Goal: Find contact information: Find contact information

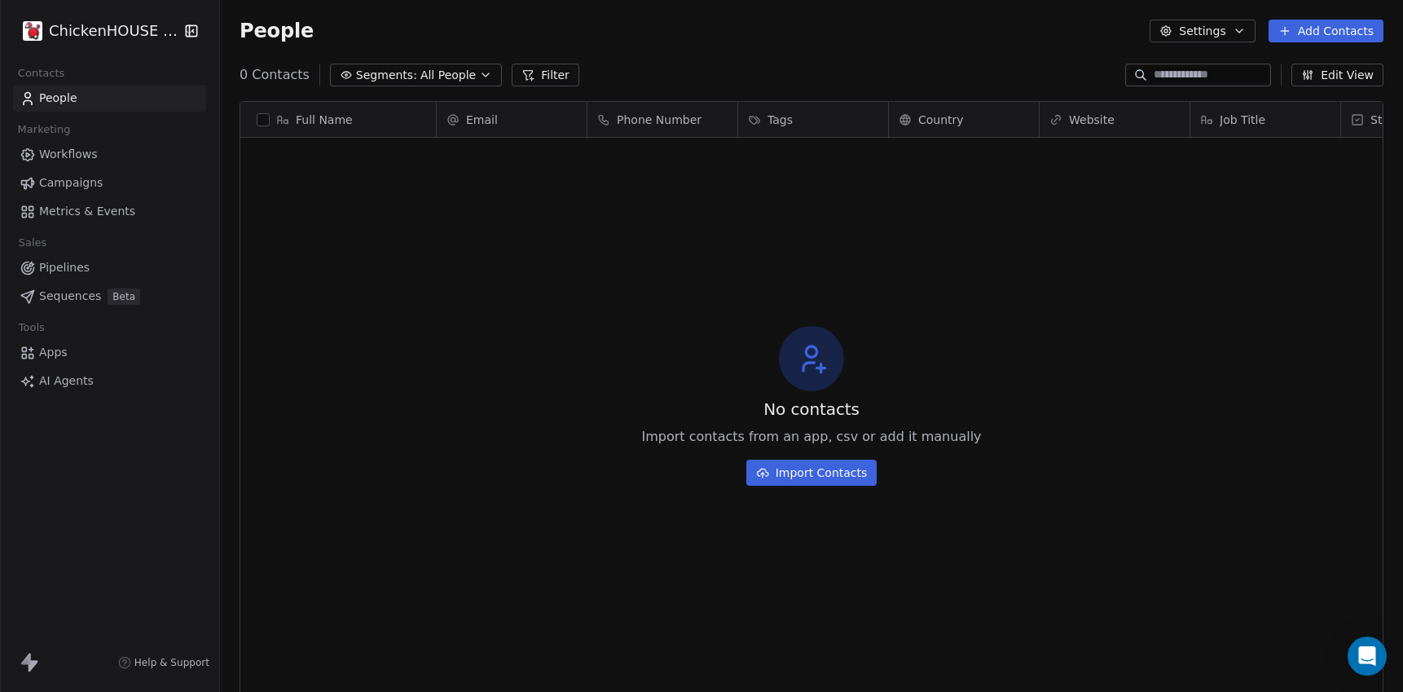
scroll to position [609, 1183]
click at [143, 22] on html "ChickenHOUSE snc Contacts People Marketing Workflows Campaigns Metrics & Events…" at bounding box center [701, 407] width 1403 height 814
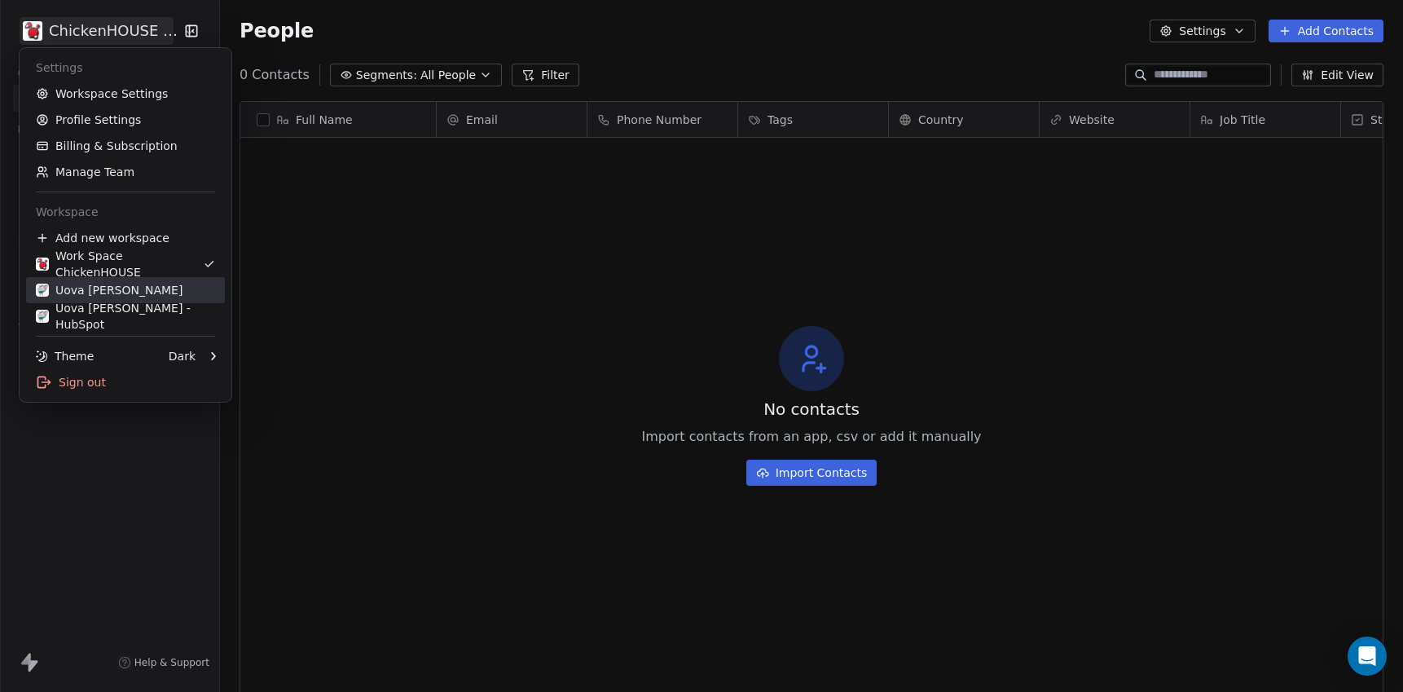
click at [86, 280] on link "Uova [PERSON_NAME]" at bounding box center [125, 290] width 199 height 26
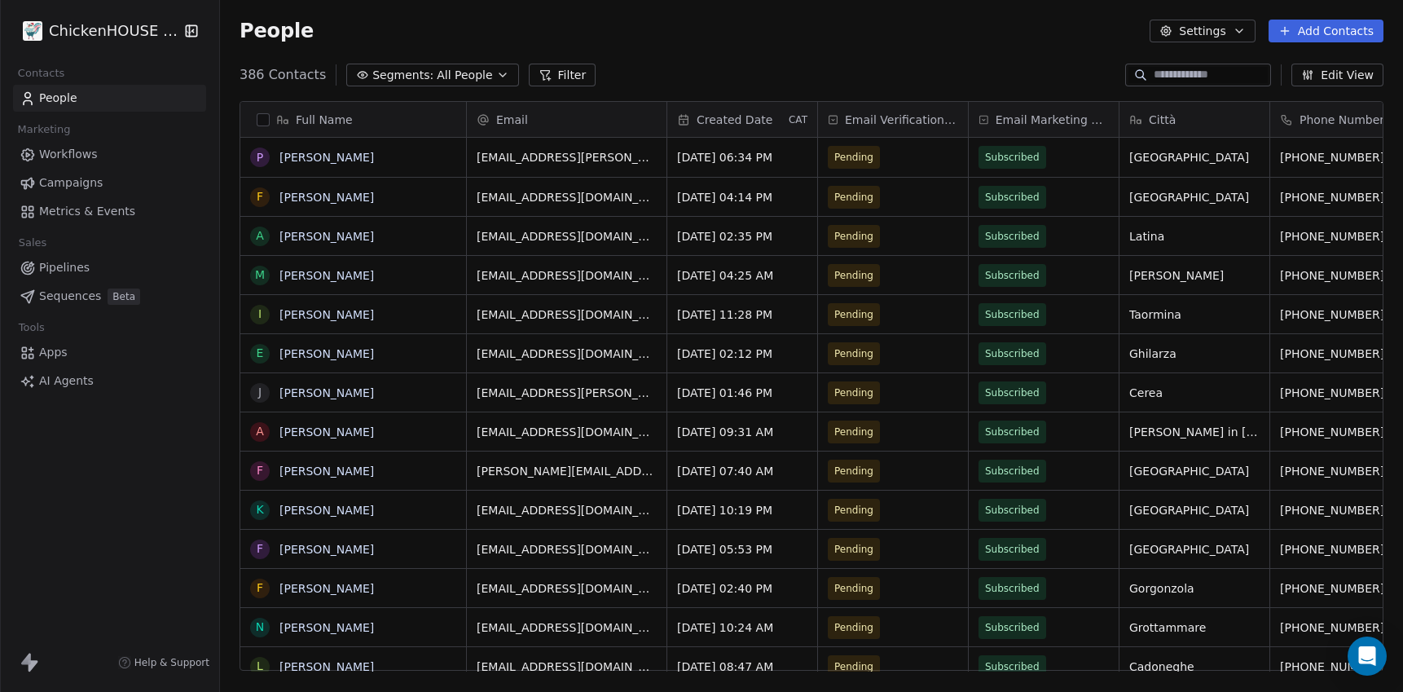
scroll to position [609, 1183]
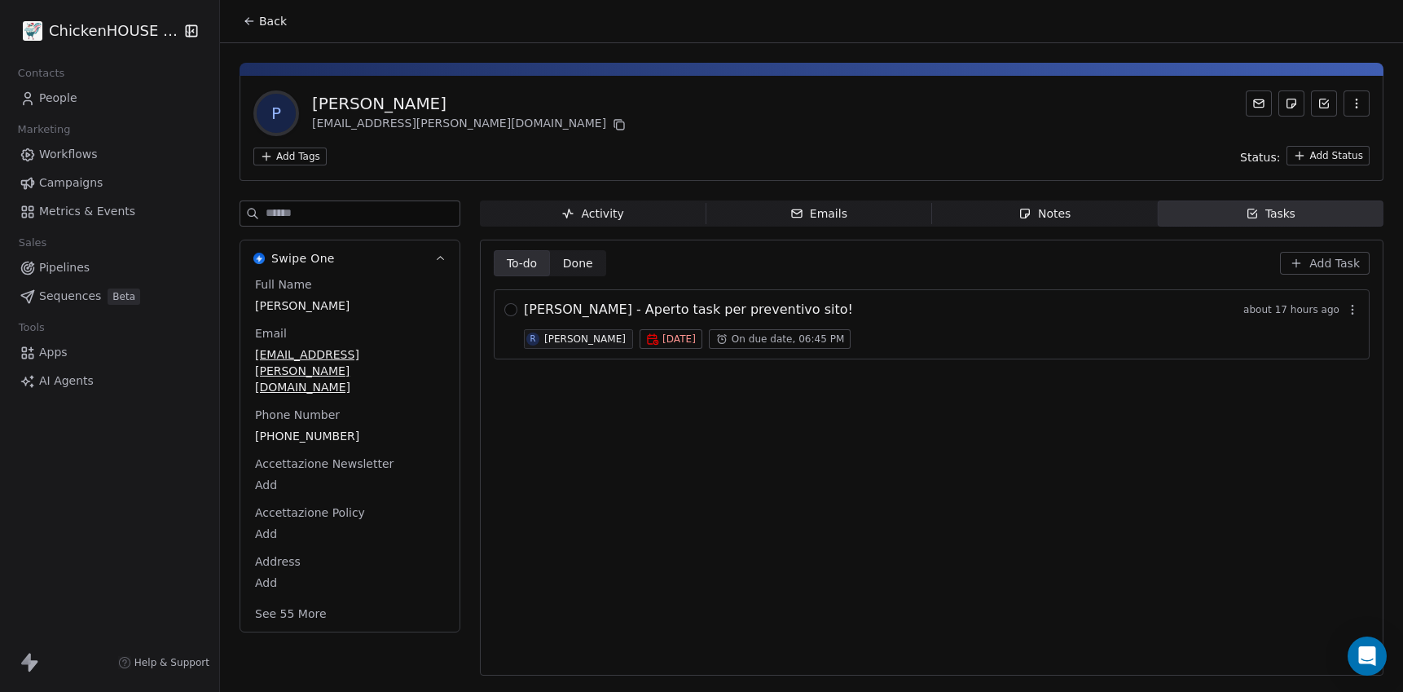
click at [1057, 213] on div "Notes" at bounding box center [1044, 213] width 52 height 17
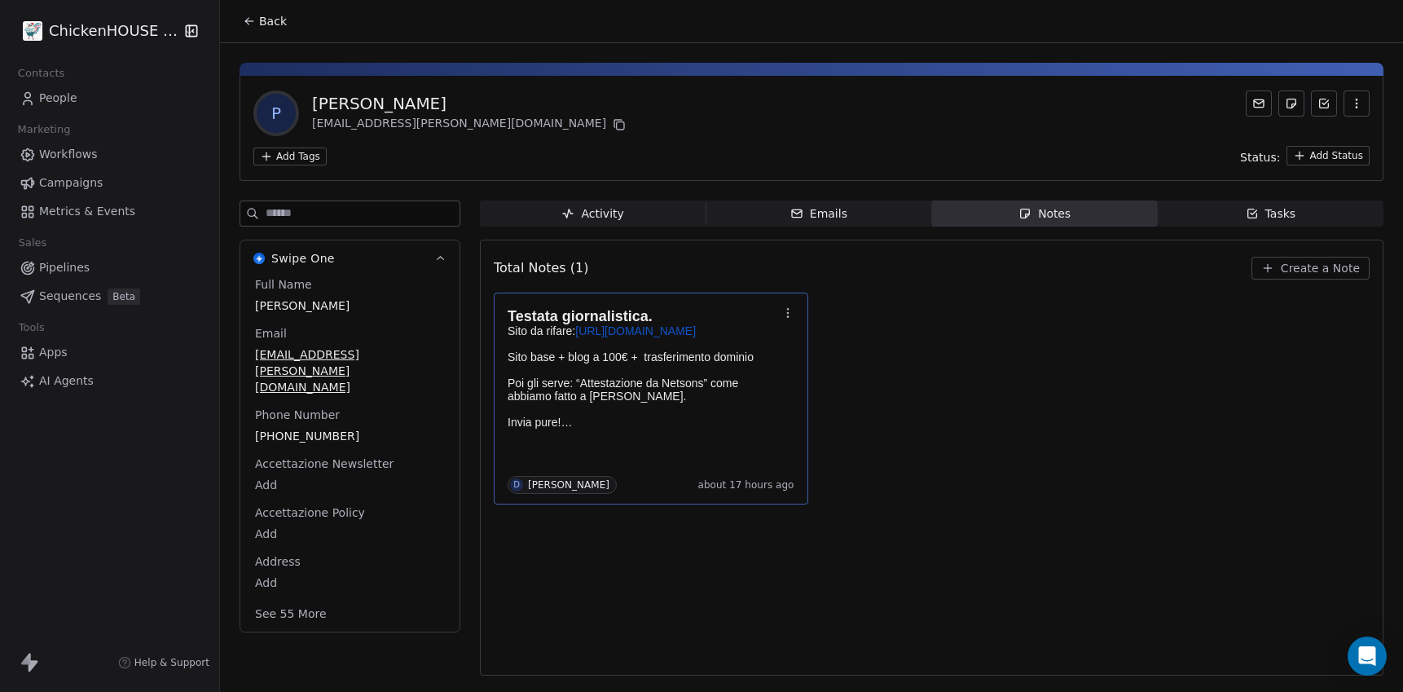
click at [626, 380] on p "Poi gli serve: “Attestazione da Netsons” come abbiamo fatto a Alessandro Giorda…" at bounding box center [643, 389] width 270 height 26
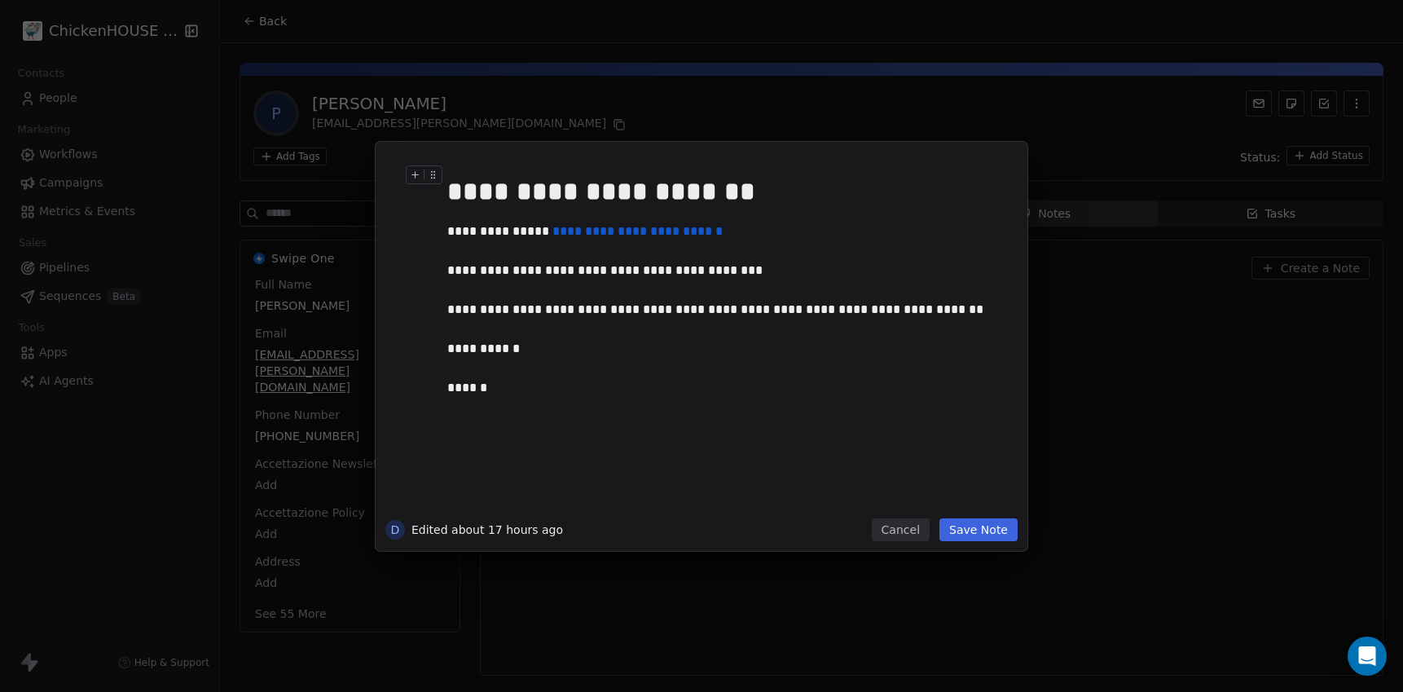
drag, startPoint x: 631, startPoint y: 125, endPoint x: 604, endPoint y: 96, distance: 39.2
click at [604, 96] on div "**********" at bounding box center [701, 346] width 1403 height 692
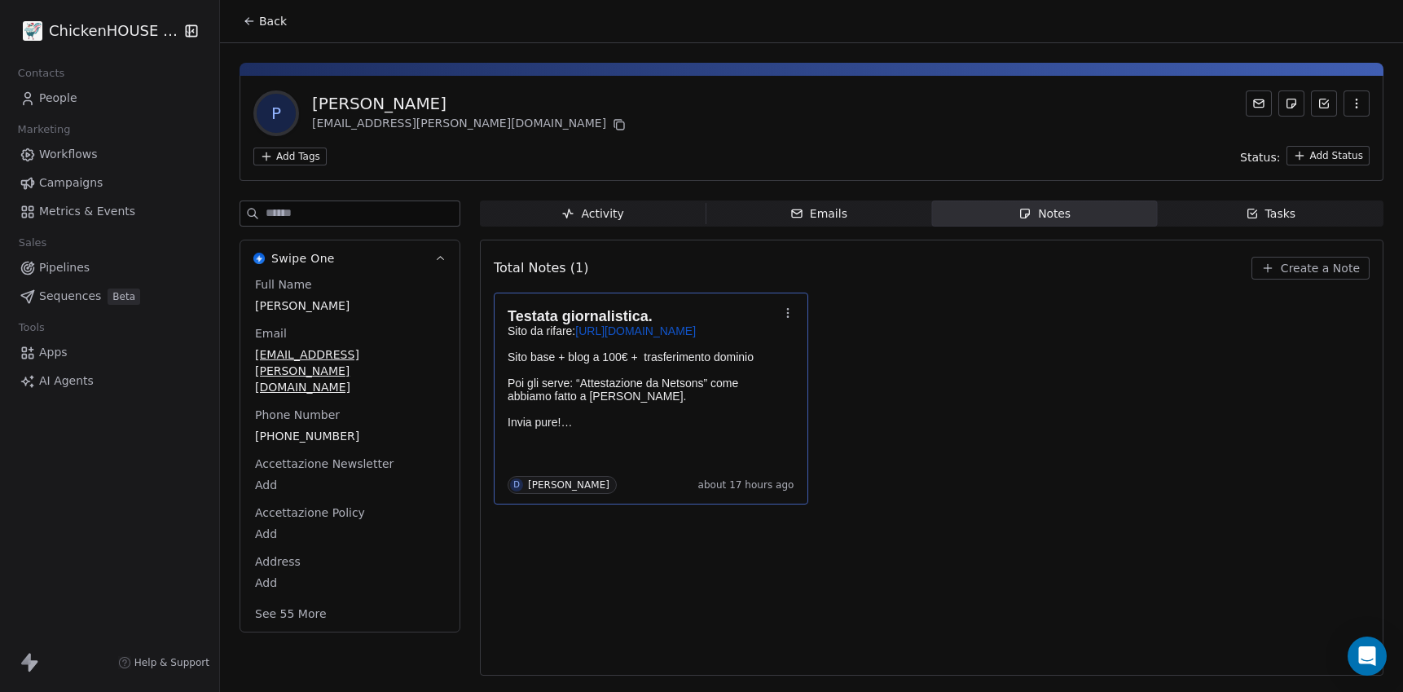
click at [604, 96] on div "P Pier Luigi Fratarcangeli pier.fratarcangeli@gmail.com" at bounding box center [811, 113] width 1116 height 46
click at [503, 102] on div "P Pier Luigi Fratarcangeli pier.fratarcangeli@gmail.com" at bounding box center [811, 113] width 1116 height 46
drag, startPoint x: 503, startPoint y: 102, endPoint x: 388, endPoint y: 92, distance: 115.3
click at [388, 92] on div "P Pier Luigi Fratarcangeli pier.fratarcangeli@gmail.com" at bounding box center [811, 113] width 1116 height 46
drag, startPoint x: 310, startPoint y: 103, endPoint x: 519, endPoint y: 102, distance: 209.4
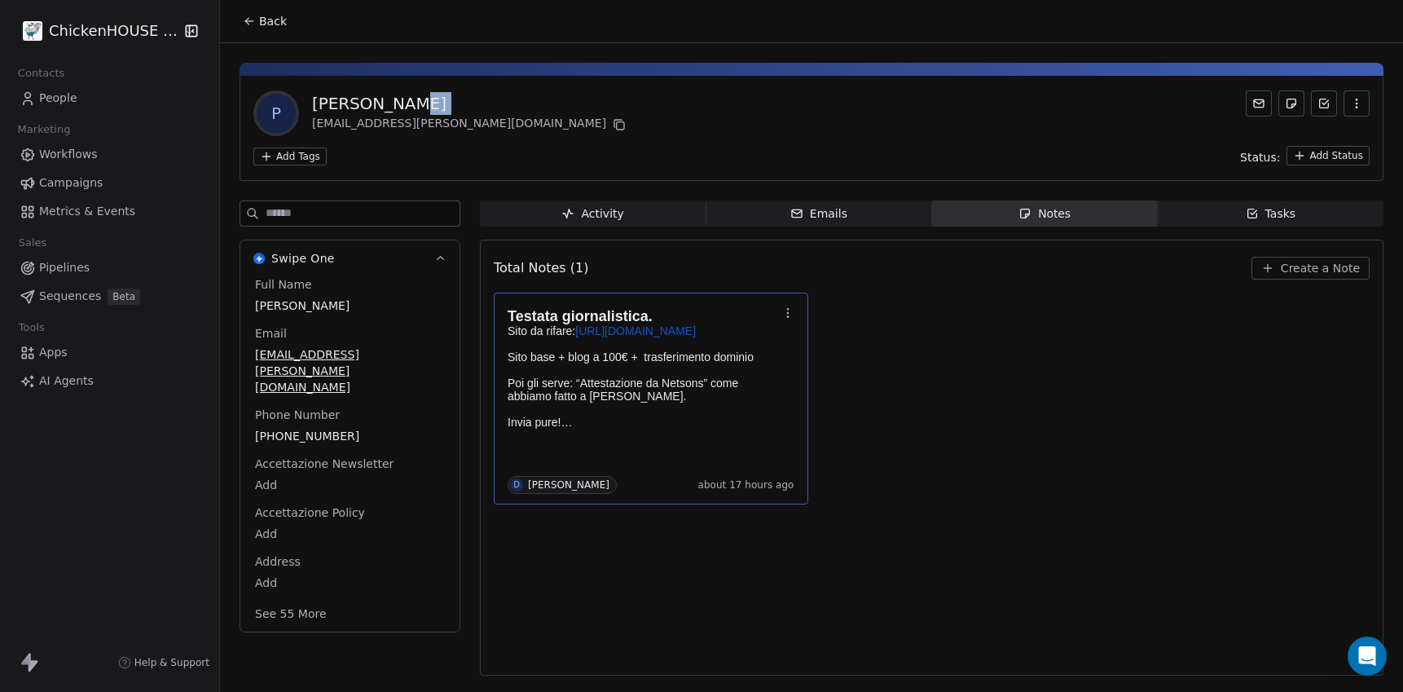
click at [519, 102] on div "P Pier Luigi Fratarcangeli pier.fratarcangeli@gmail.com" at bounding box center [811, 113] width 1116 height 46
copy div "[PERSON_NAME]"
click at [519, 102] on div "P Pier Luigi Fratarcangeli pier.fratarcangeli@gmail.com" at bounding box center [811, 113] width 1116 height 46
click at [613, 129] on icon at bounding box center [619, 124] width 13 height 13
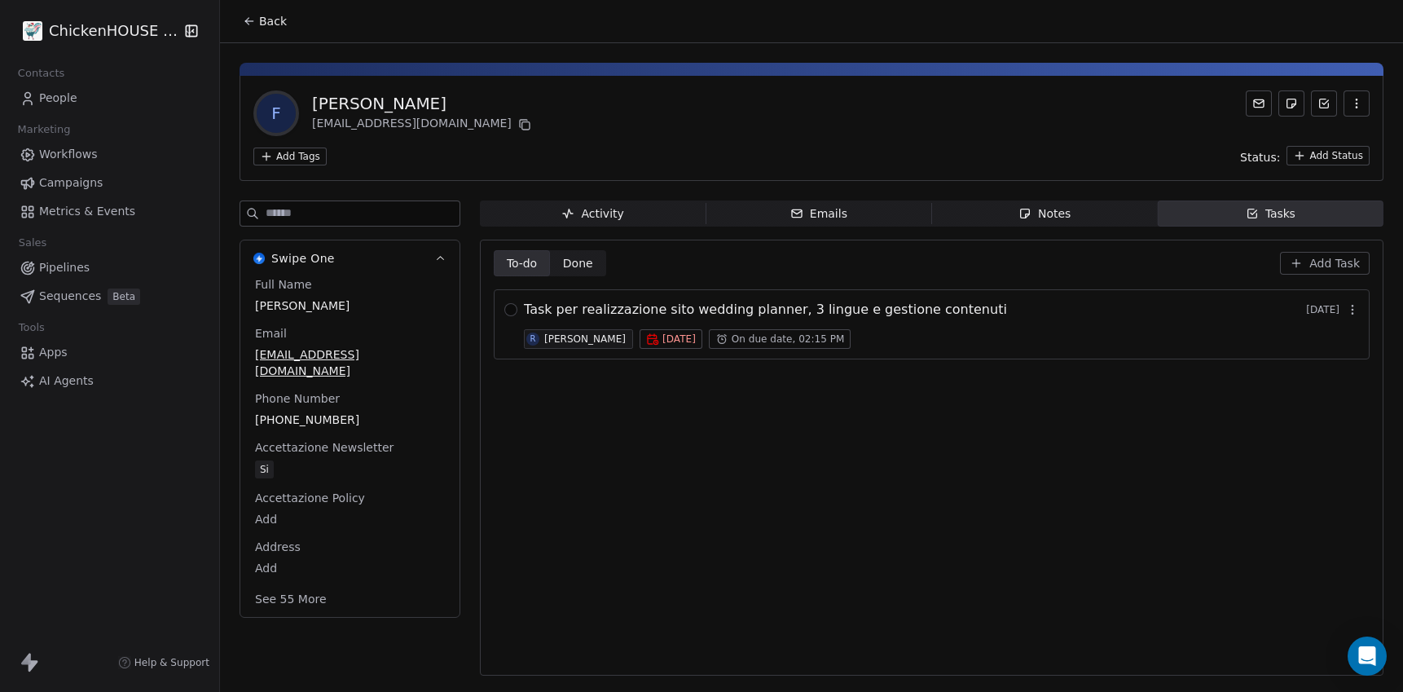
click at [1055, 203] on span "Notes Notes" at bounding box center [1045, 213] width 226 height 26
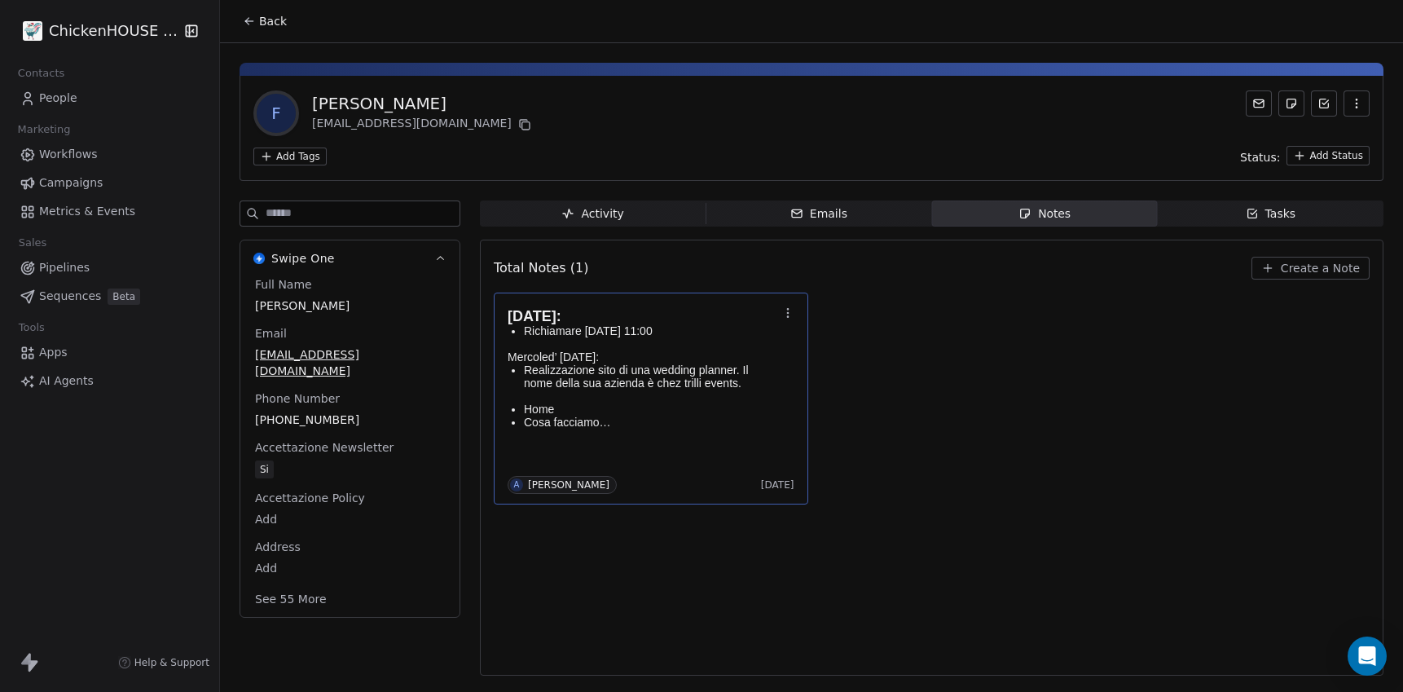
click at [654, 373] on p "Realizzazione sito di una wedding planner. Il nome della sua azienda è chez tri…" at bounding box center [651, 376] width 254 height 26
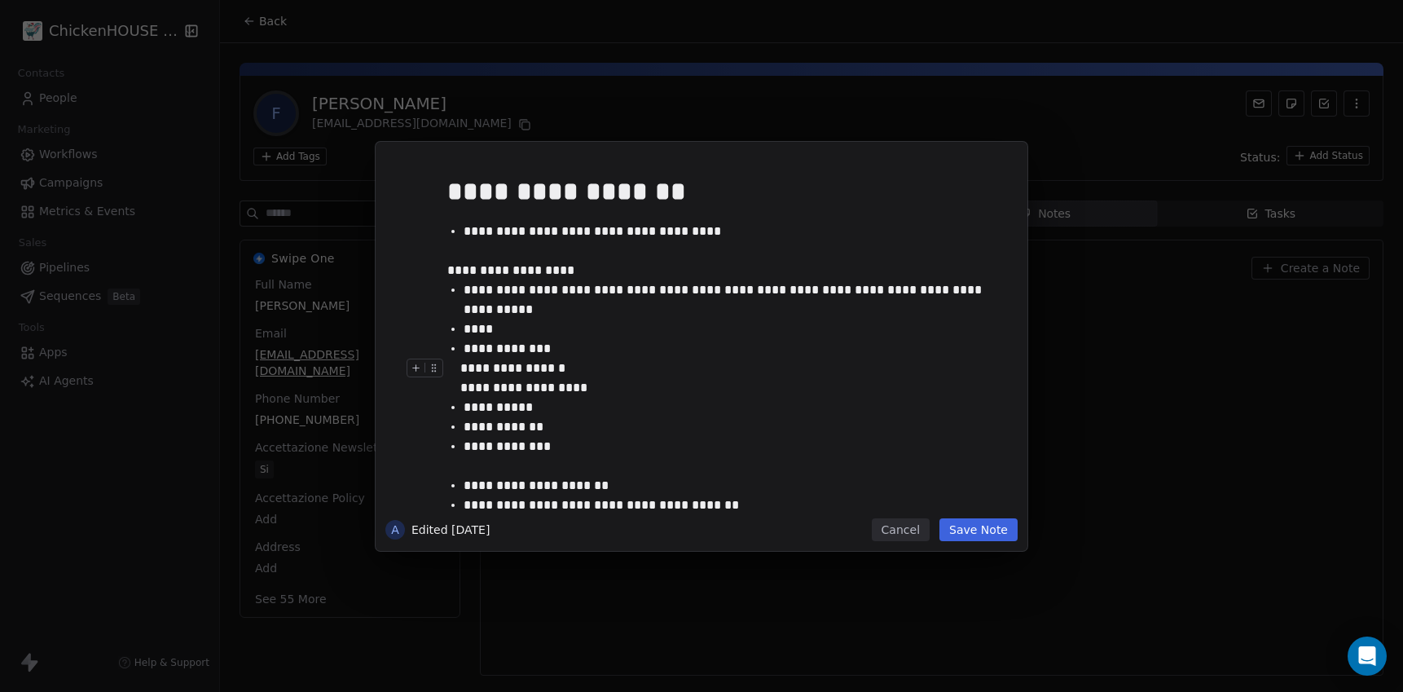
scroll to position [3, 0]
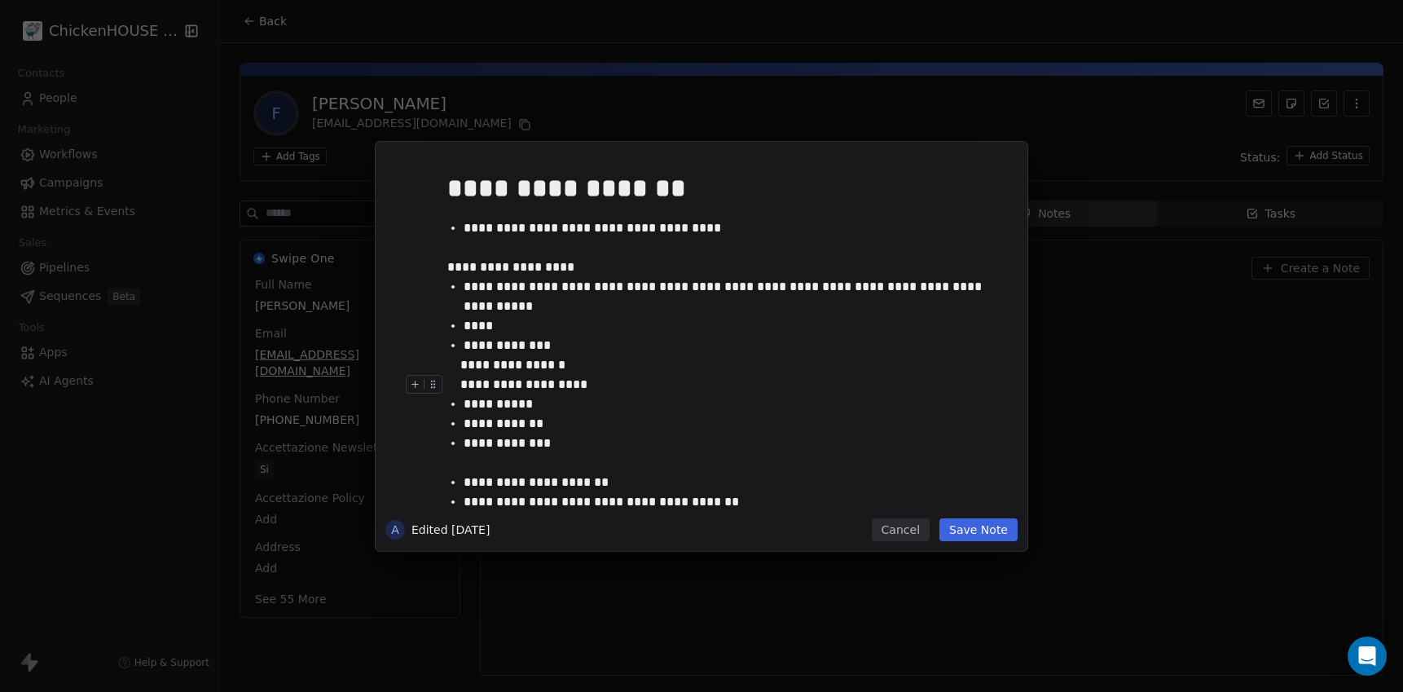
click at [1074, 405] on div "**********" at bounding box center [701, 346] width 1403 height 409
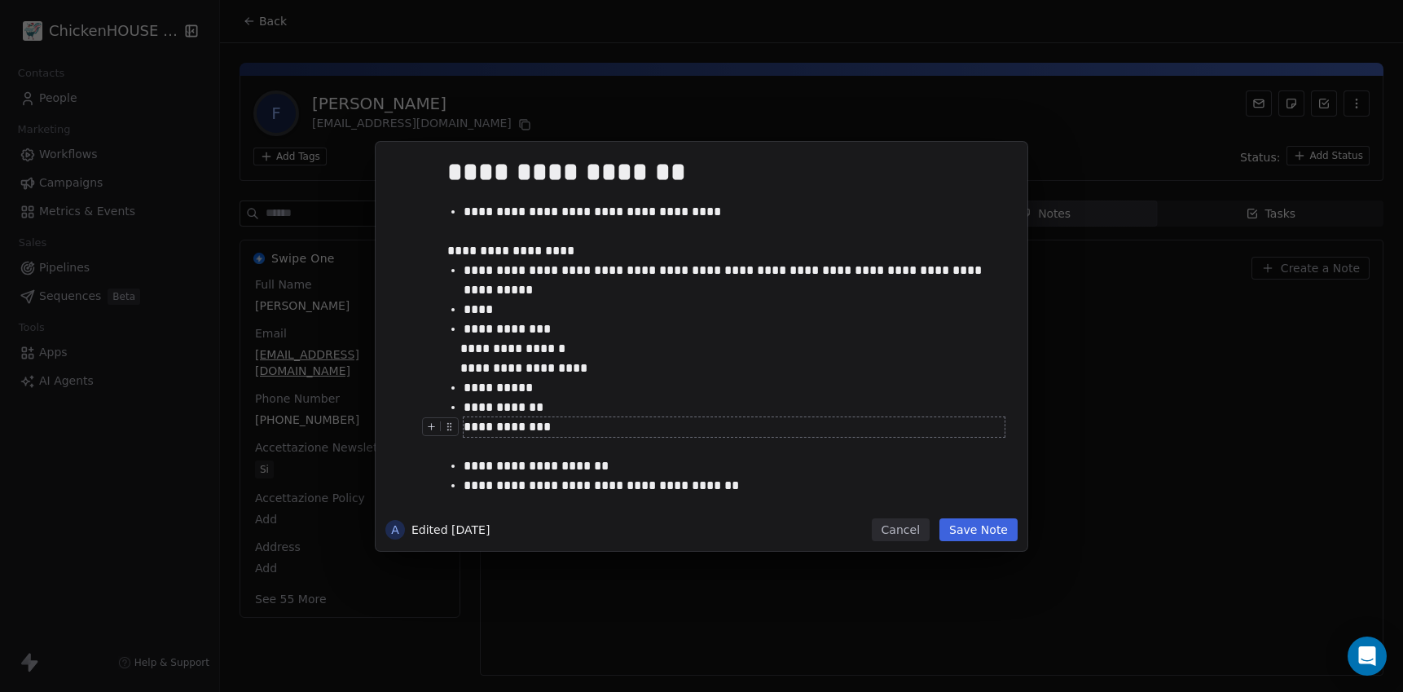
scroll to position [20, 0]
click at [613, 105] on div "**********" at bounding box center [701, 346] width 1403 height 692
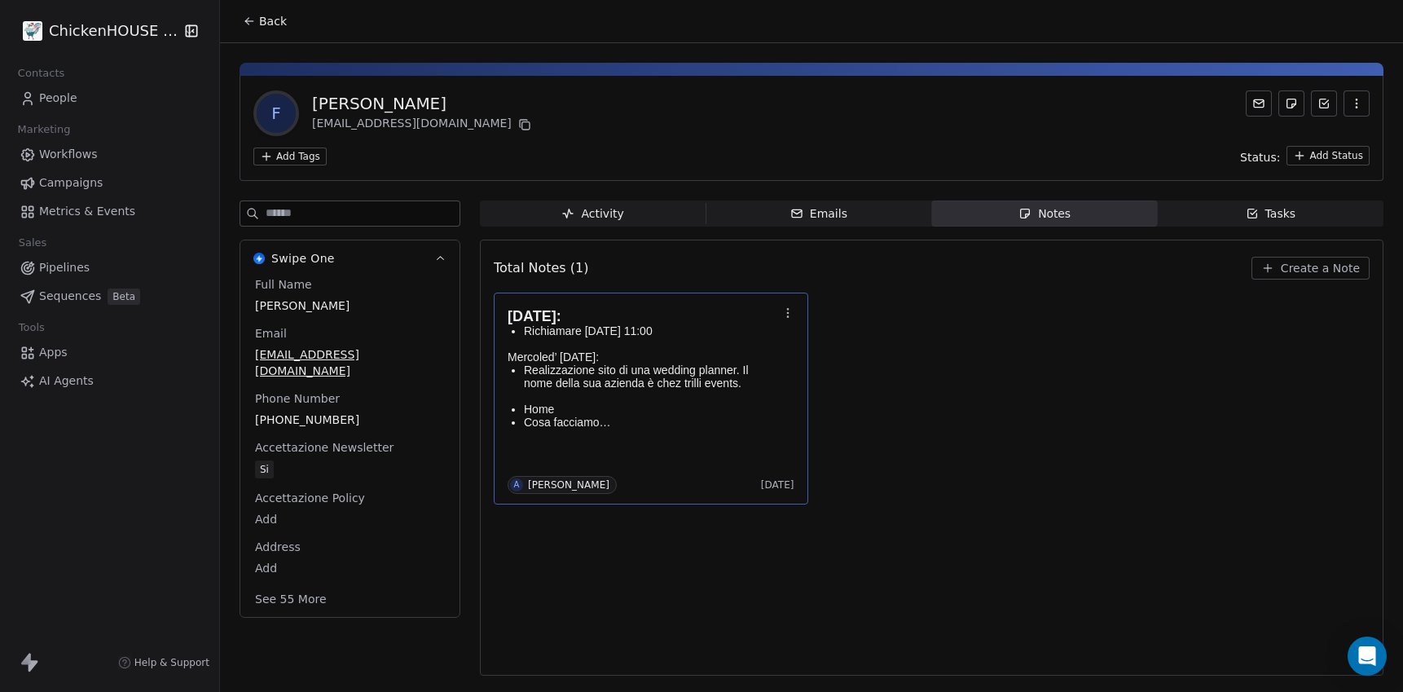
drag, startPoint x: 515, startPoint y: 105, endPoint x: 284, endPoint y: 89, distance: 231.9
click at [284, 89] on div "F Francesca Jacqueline Mele cheztrillievents@gmail.com Add Tags Status: Add Sta…" at bounding box center [812, 128] width 1144 height 105
copy div "[PERSON_NAME]"
click at [518, 120] on icon at bounding box center [524, 124] width 13 height 13
click at [634, 367] on p "Realizzazione sito di una wedding planner. Il nome della sua azienda è chez tri…" at bounding box center [651, 376] width 254 height 26
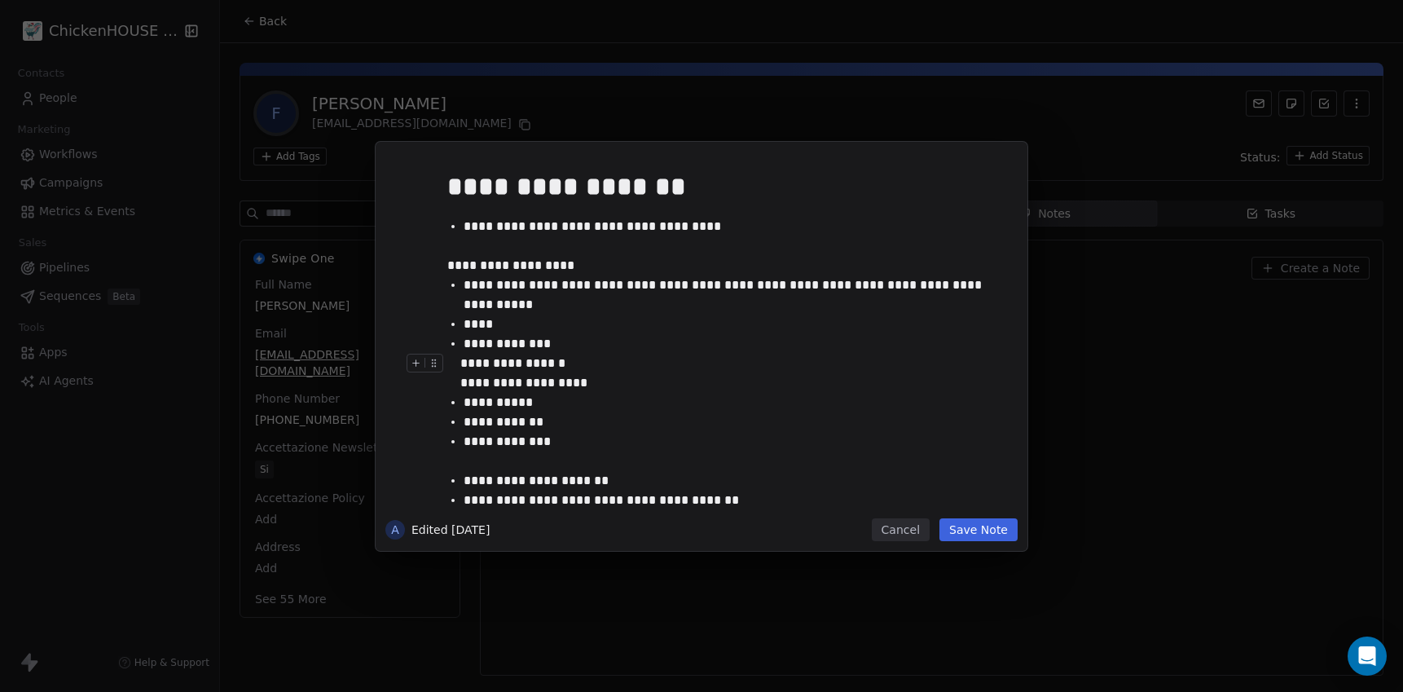
scroll to position [9, 0]
